Goal: Task Accomplishment & Management: Use online tool/utility

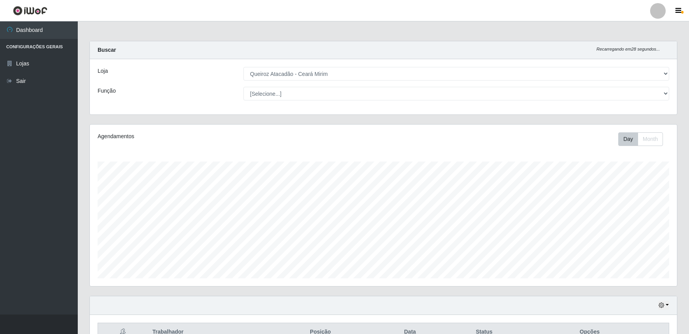
select select "465"
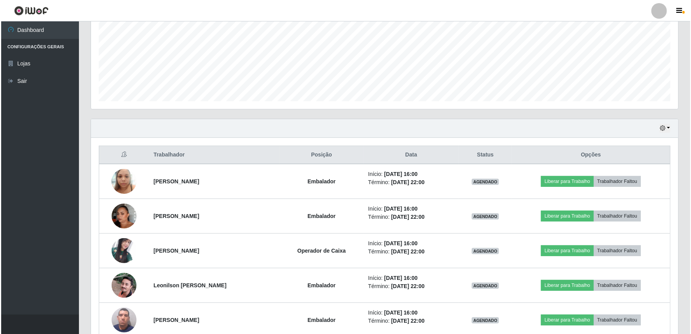
scroll to position [230, 0]
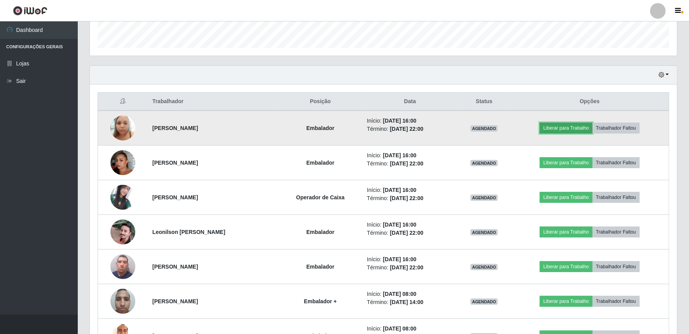
click at [571, 128] on button "Liberar para Trabalho" at bounding box center [566, 128] width 53 height 11
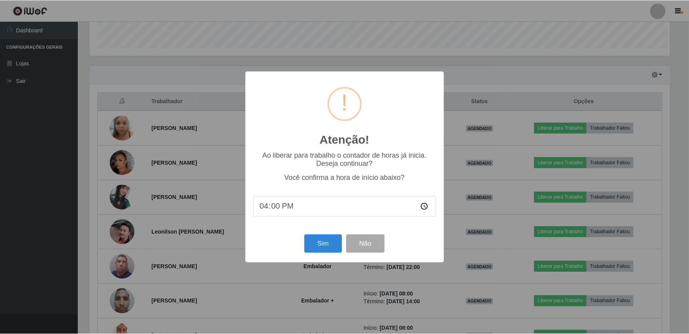
scroll to position [161, 582]
click at [319, 245] on button "Sim" at bounding box center [324, 244] width 38 height 18
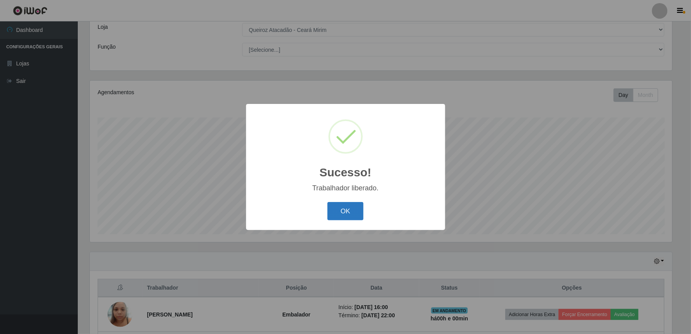
click at [345, 208] on button "OK" at bounding box center [346, 211] width 36 height 18
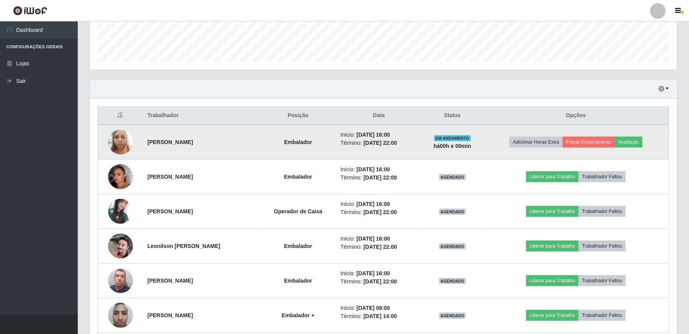
scroll to position [217, 0]
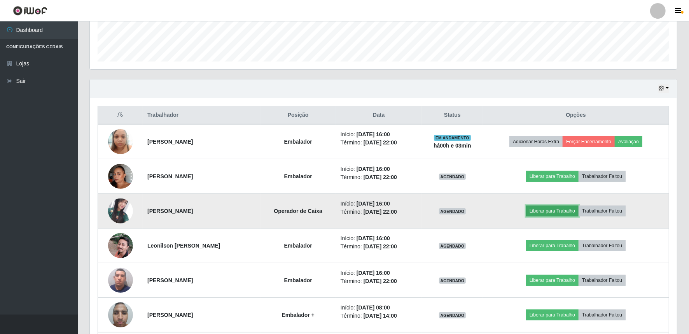
click at [539, 207] on button "Liberar para Trabalho" at bounding box center [552, 210] width 53 height 11
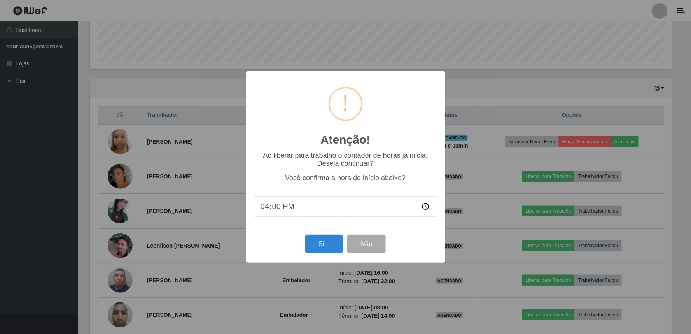
type input "16:03"
click at [328, 246] on button "Sim" at bounding box center [324, 244] width 38 height 18
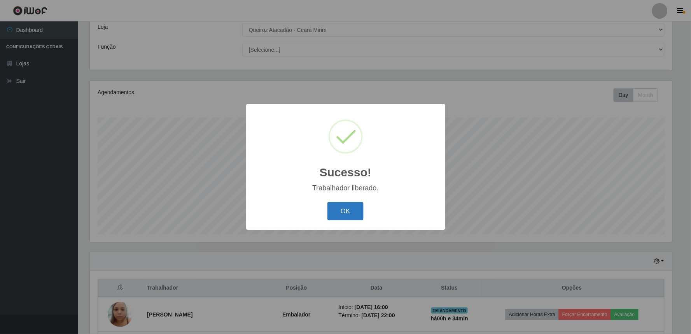
click at [350, 209] on button "OK" at bounding box center [346, 211] width 36 height 18
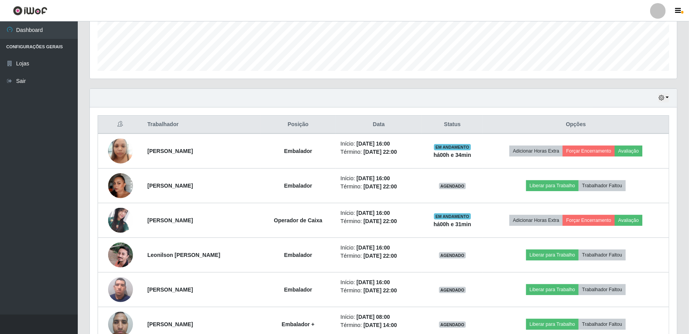
scroll to position [217, 0]
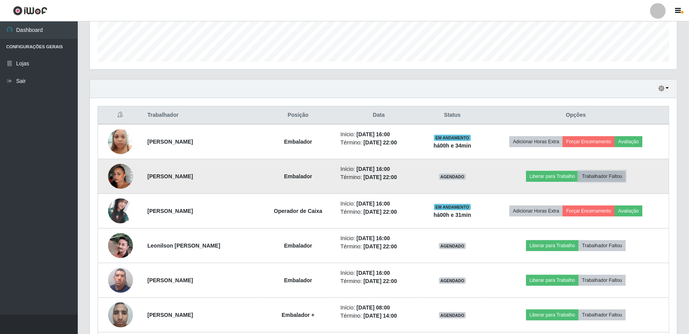
click at [598, 174] on button "Trabalhador Faltou" at bounding box center [602, 176] width 47 height 11
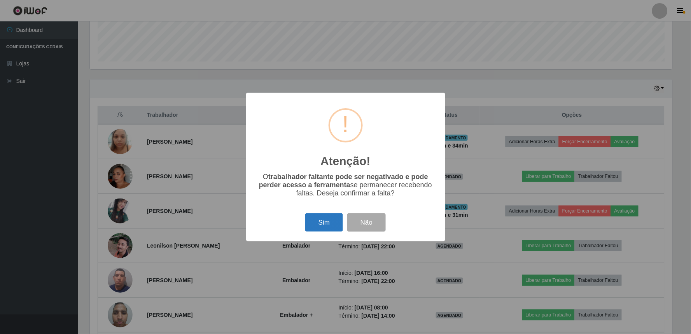
click at [328, 221] on button "Sim" at bounding box center [324, 222] width 38 height 18
